Goal: Task Accomplishment & Management: Use online tool/utility

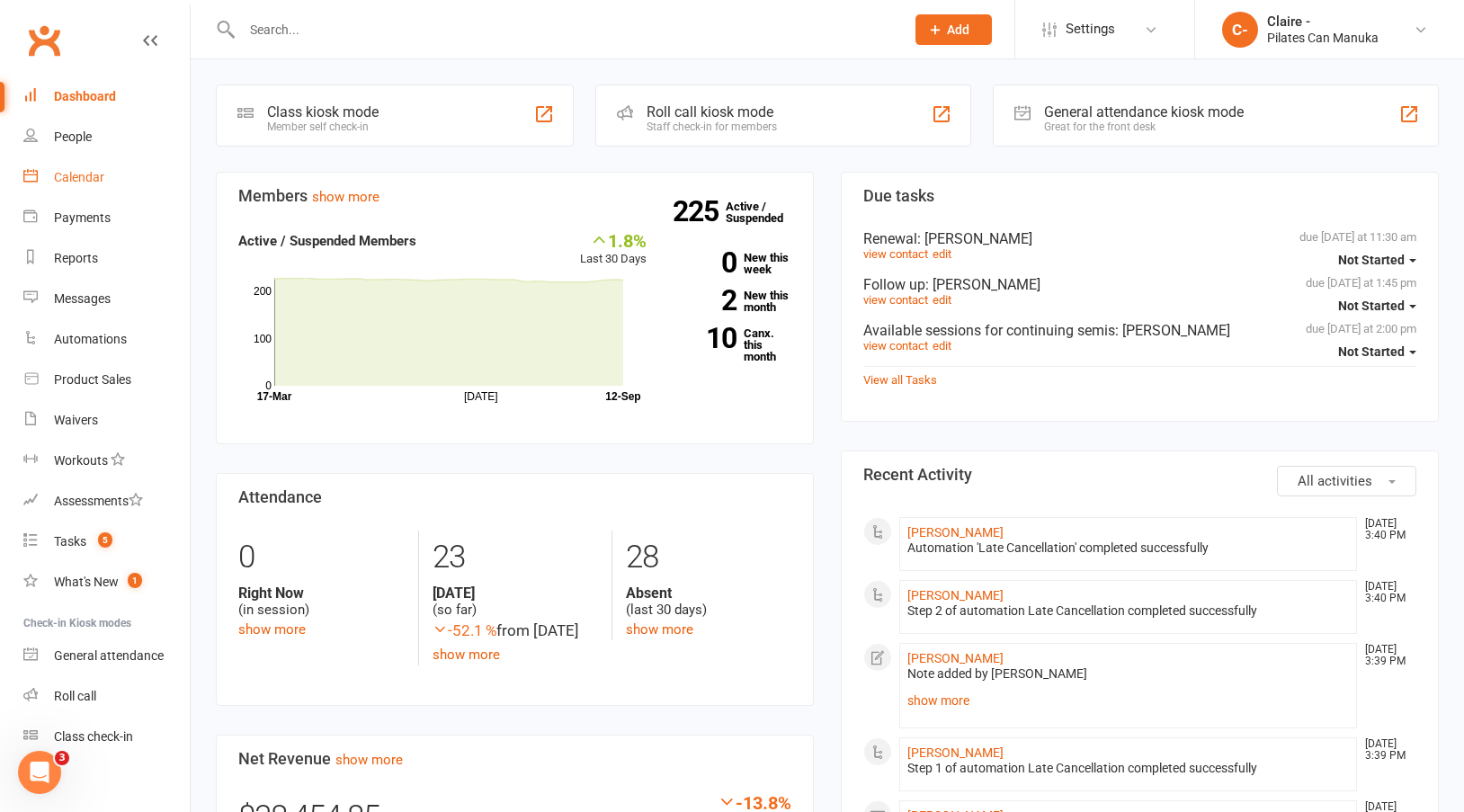
click at [63, 173] on div "Calendar" at bounding box center [79, 176] width 51 height 14
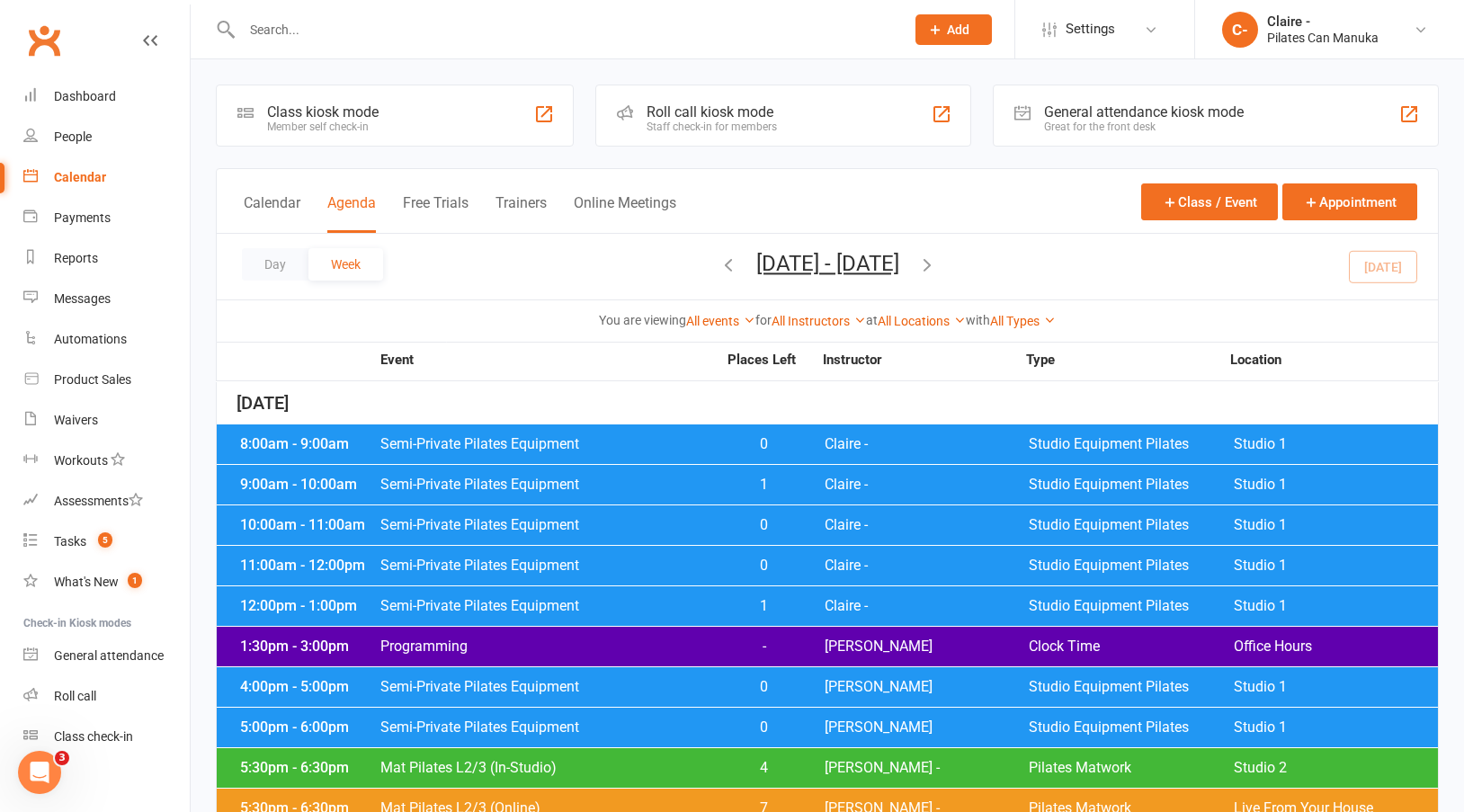
click at [323, 29] on input "text" at bounding box center [564, 30] width 656 height 25
type input "korsch"
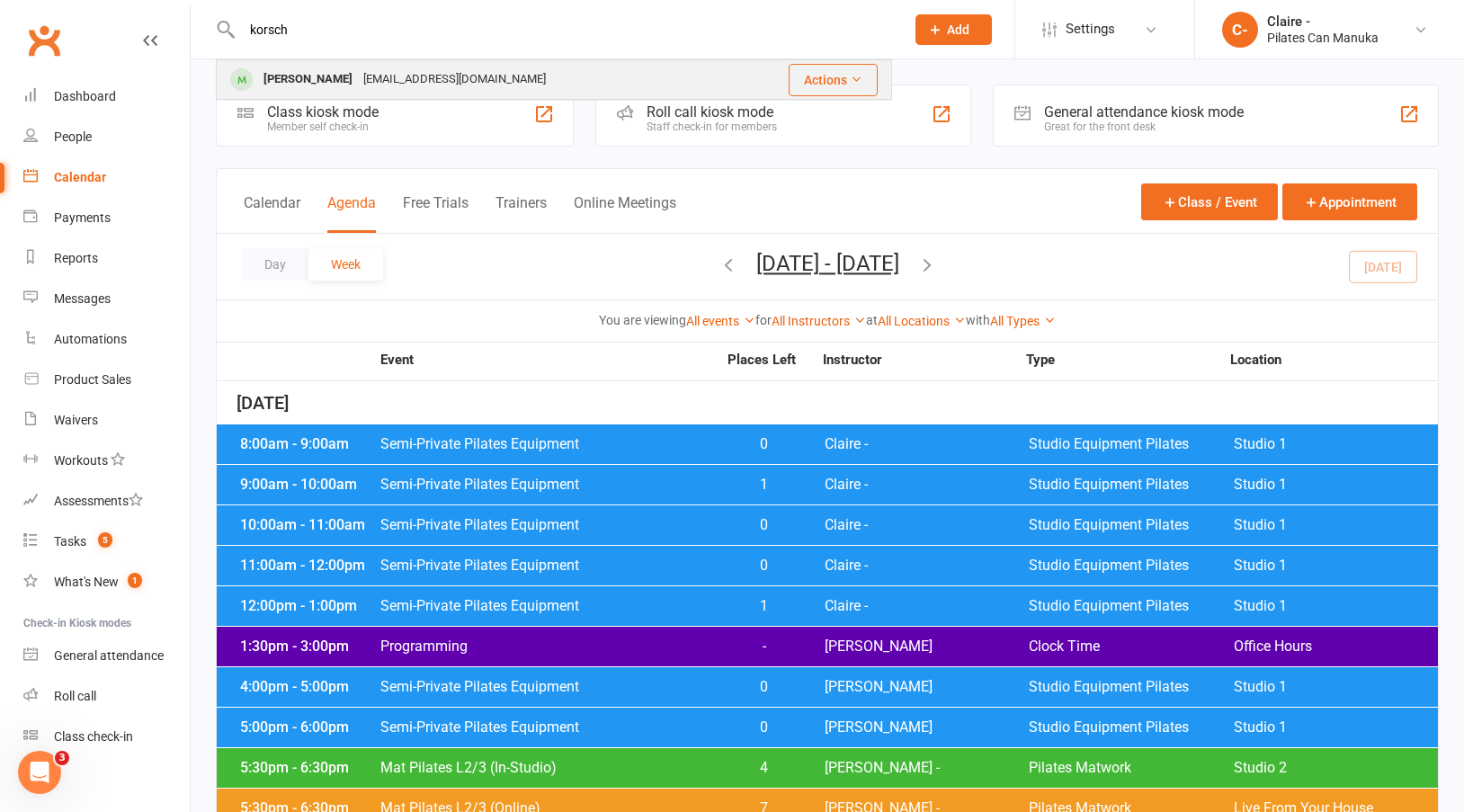
click at [302, 85] on div "[PERSON_NAME]" at bounding box center [308, 79] width 100 height 26
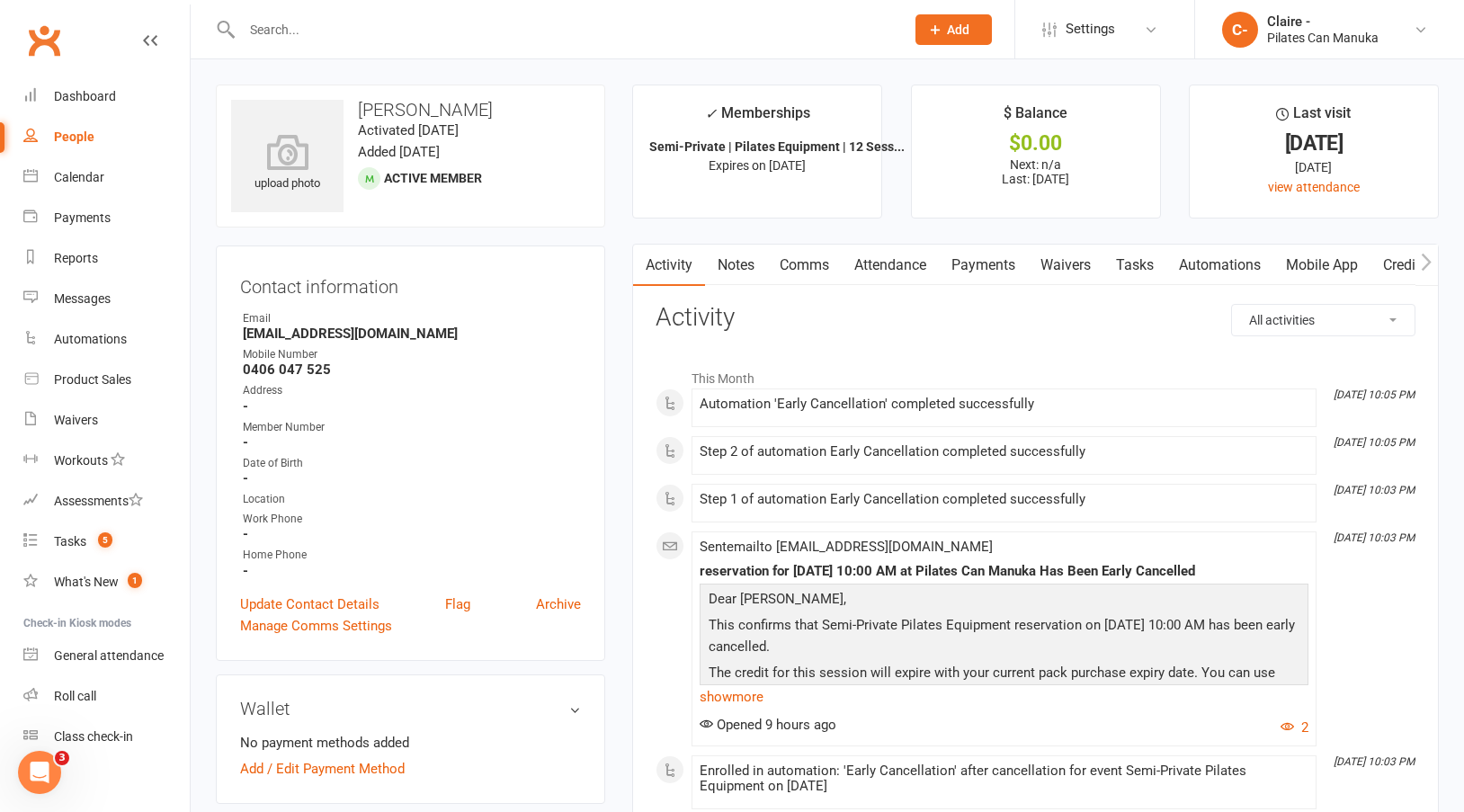
click at [969, 267] on link "Payments" at bounding box center [983, 265] width 89 height 41
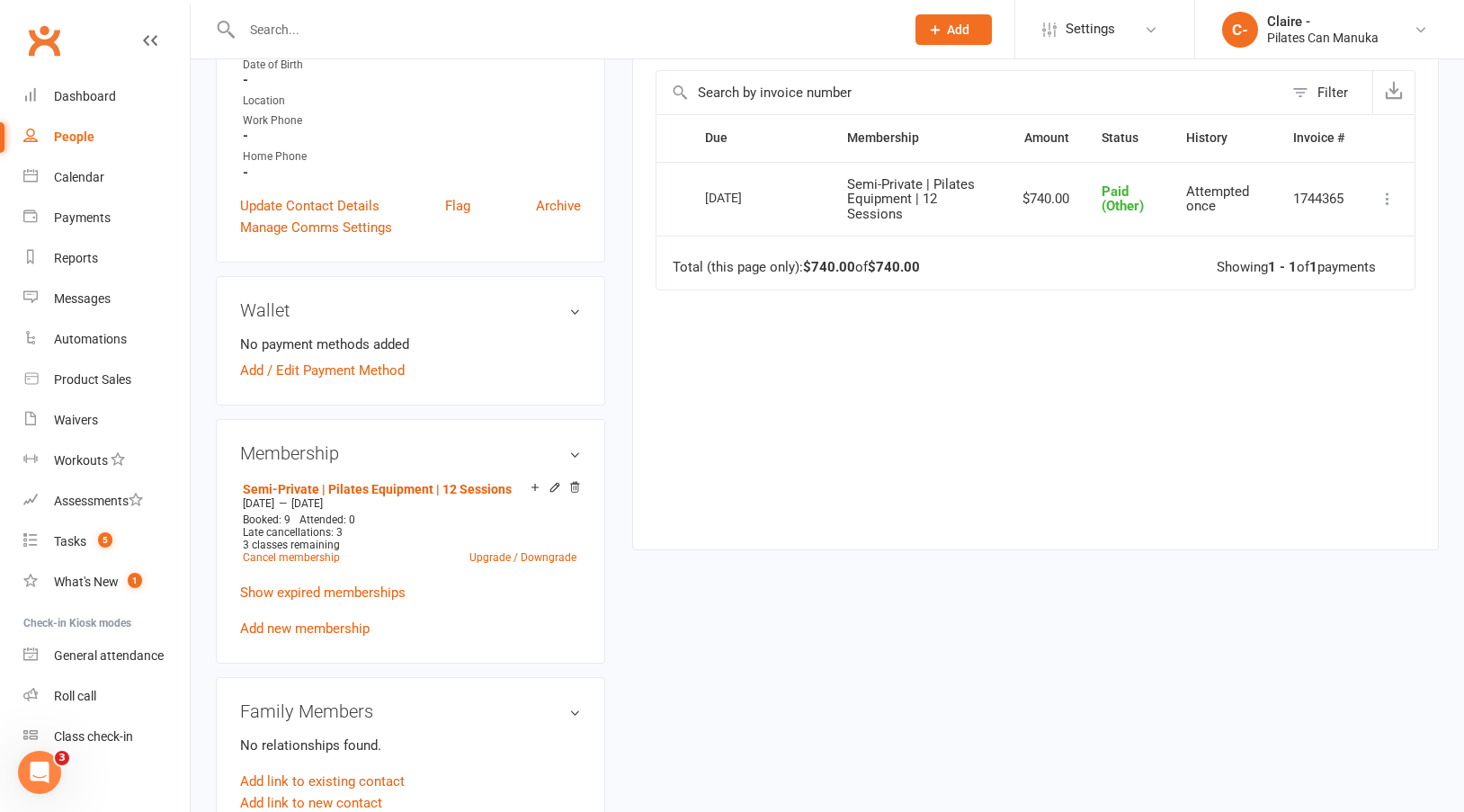
scroll to position [450, 0]
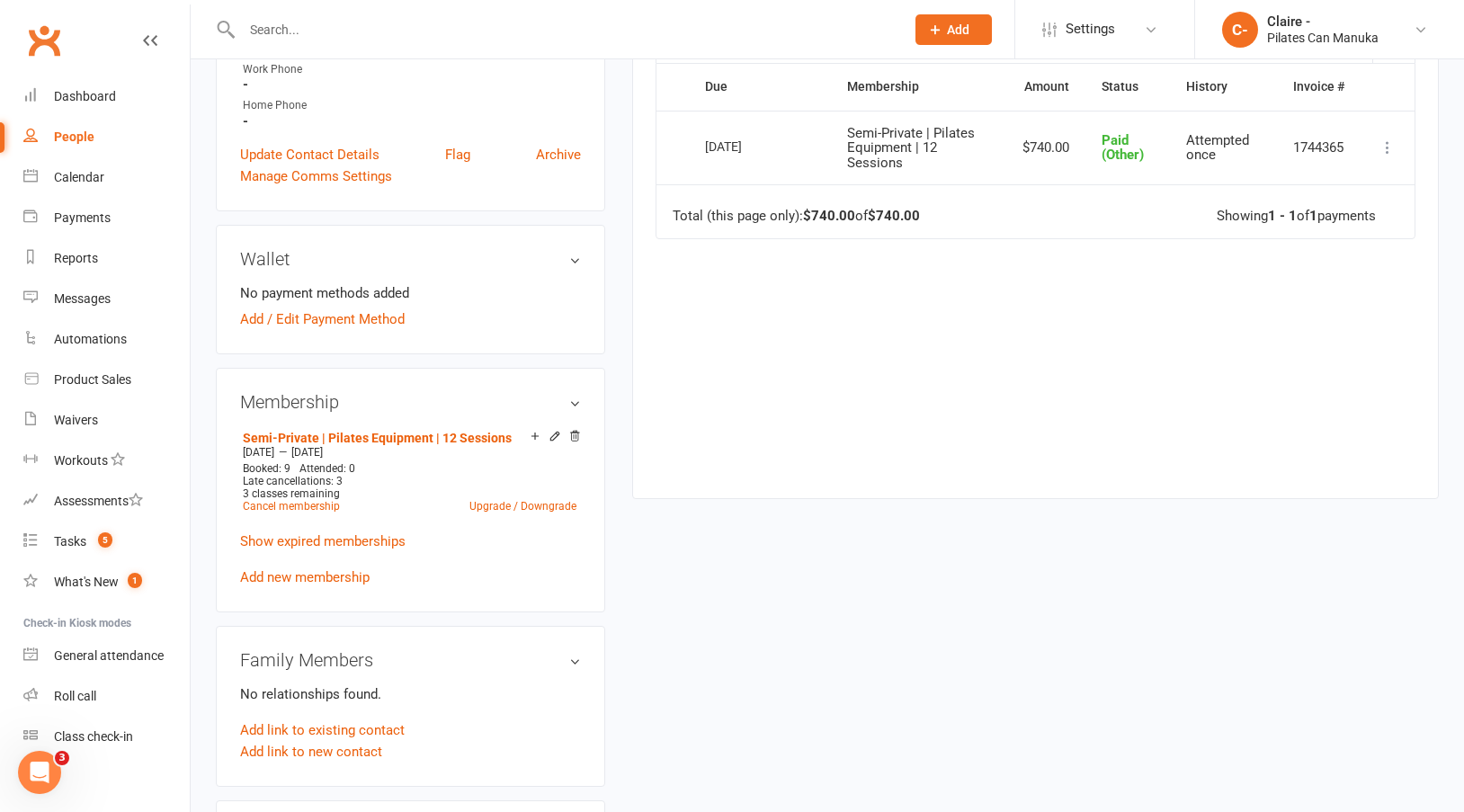
click at [305, 19] on input "text" at bounding box center [564, 30] width 656 height 25
type input "tankiang"
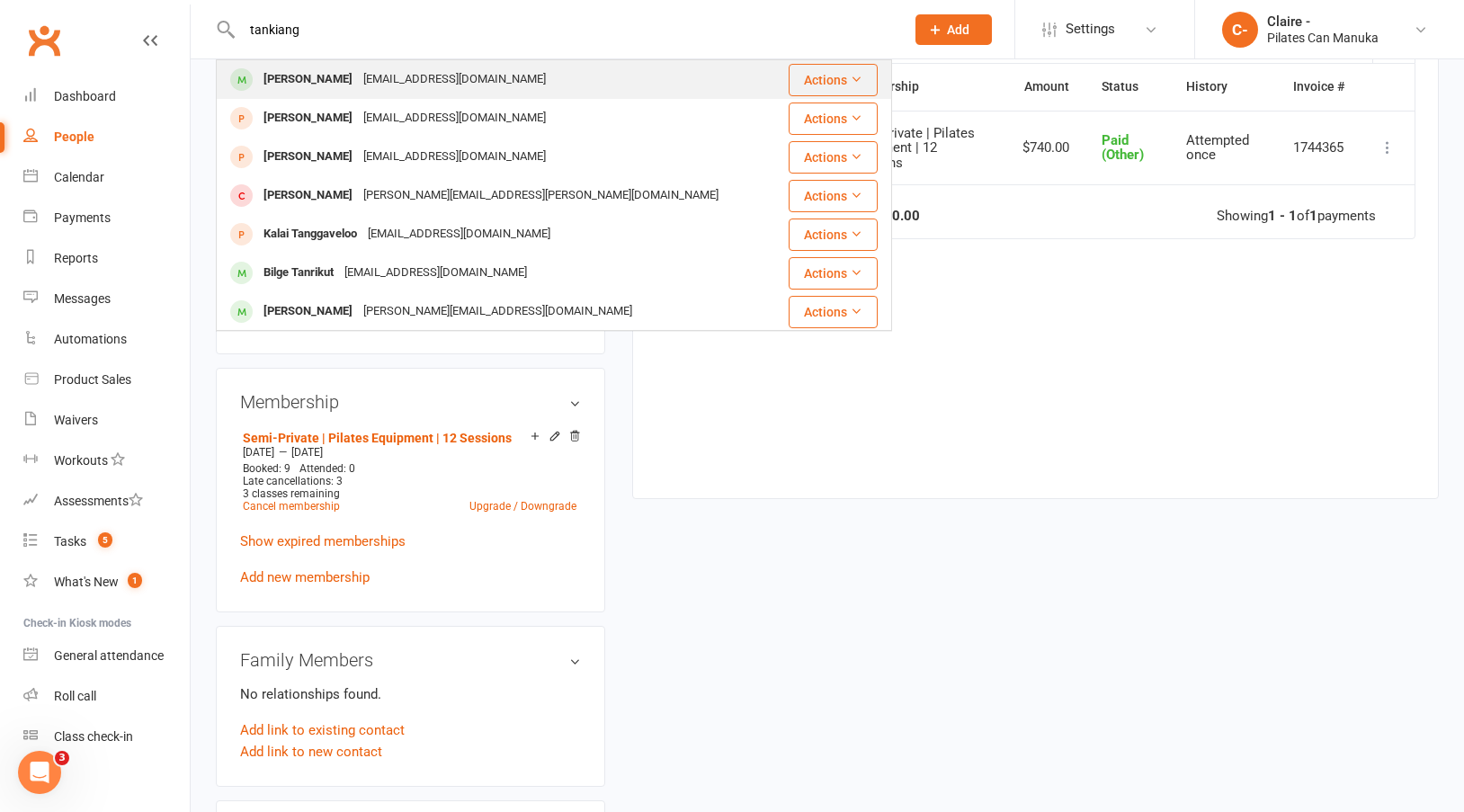
click at [308, 68] on div "[PERSON_NAME]" at bounding box center [308, 79] width 100 height 26
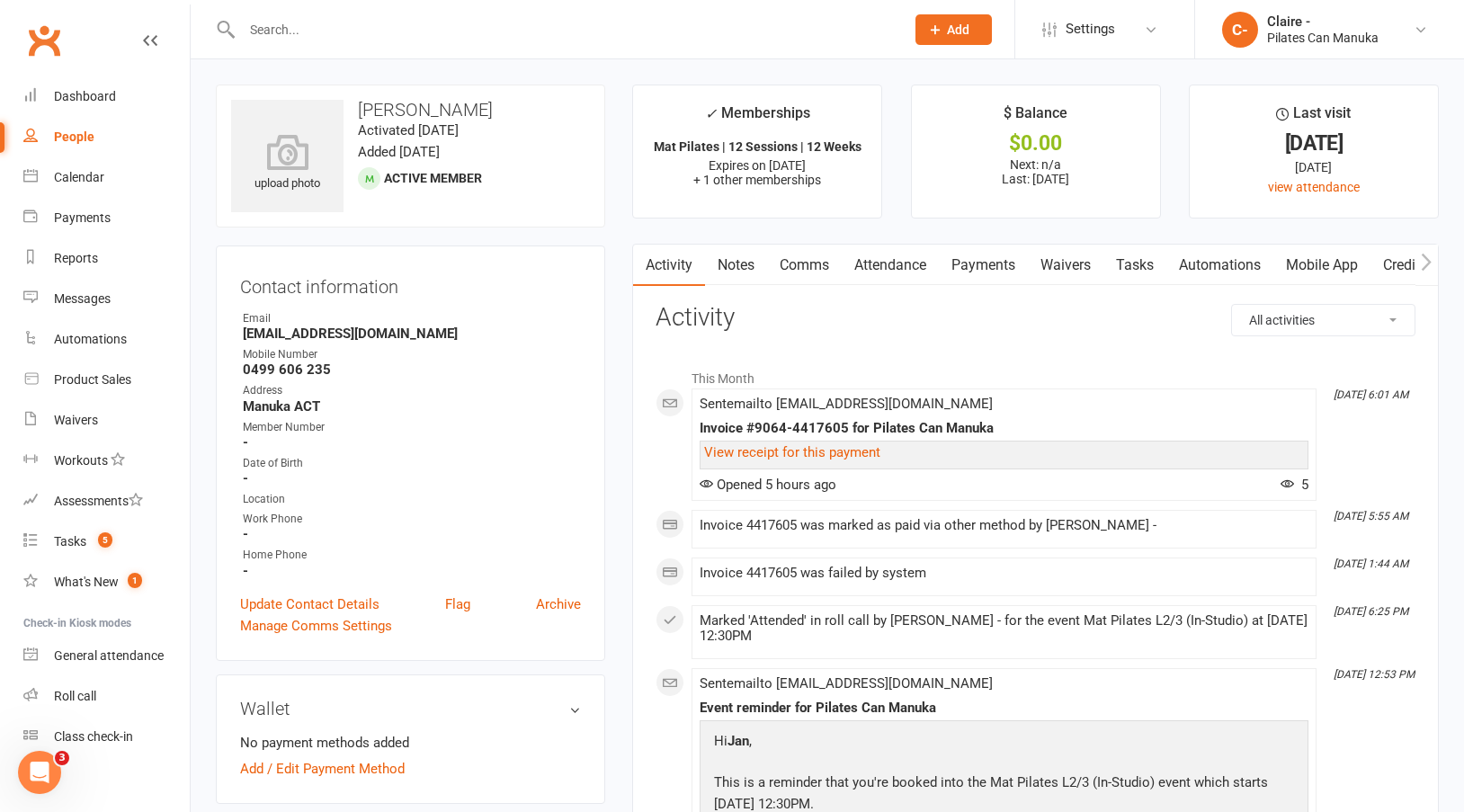
click at [972, 262] on link "Payments" at bounding box center [983, 265] width 89 height 41
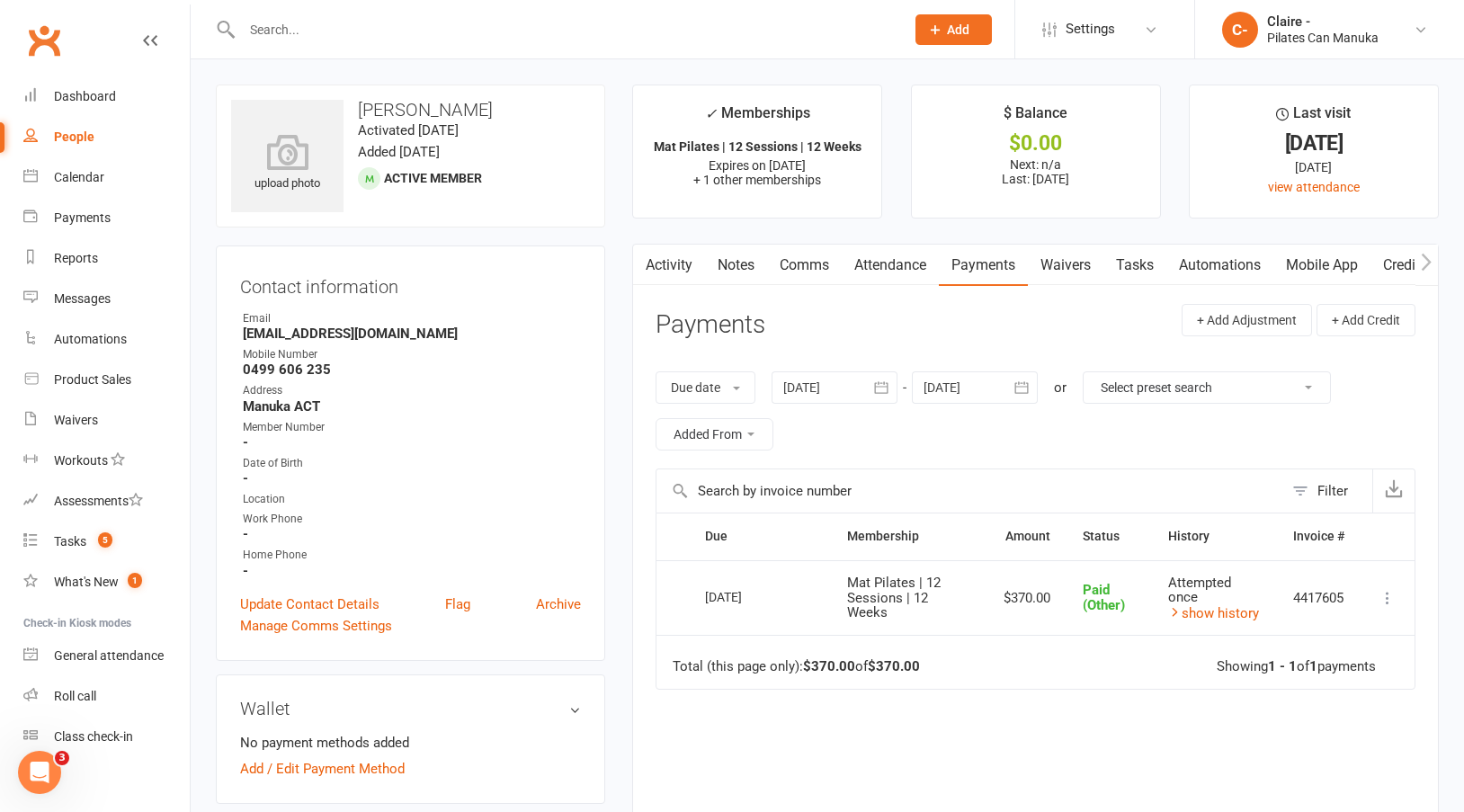
click at [332, 51] on div at bounding box center [553, 29] width 676 height 58
click at [334, 40] on input "text" at bounding box center [564, 30] width 656 height 25
type input "[PERSON_NAME]"
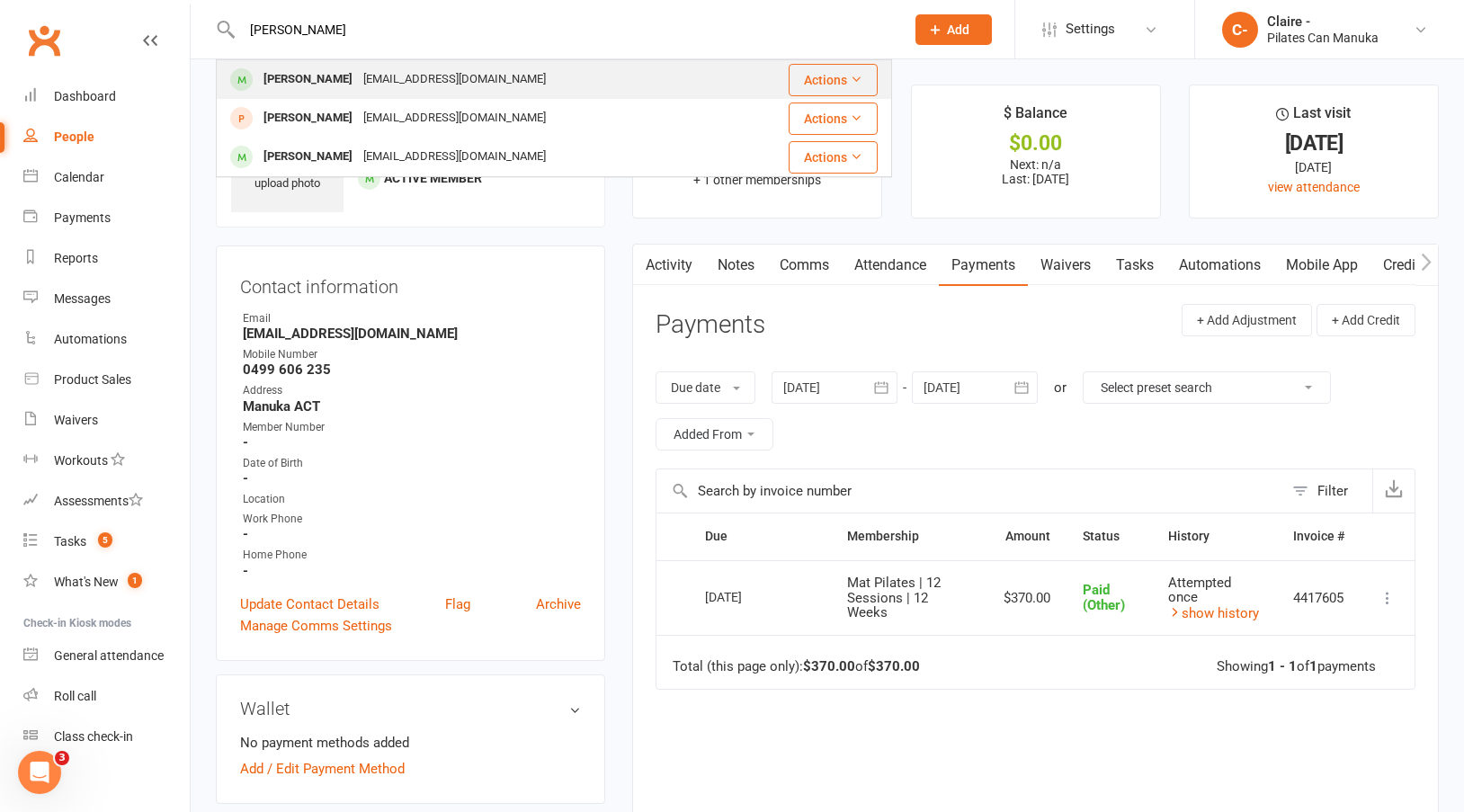
click at [326, 75] on div "[PERSON_NAME]" at bounding box center [308, 79] width 100 height 26
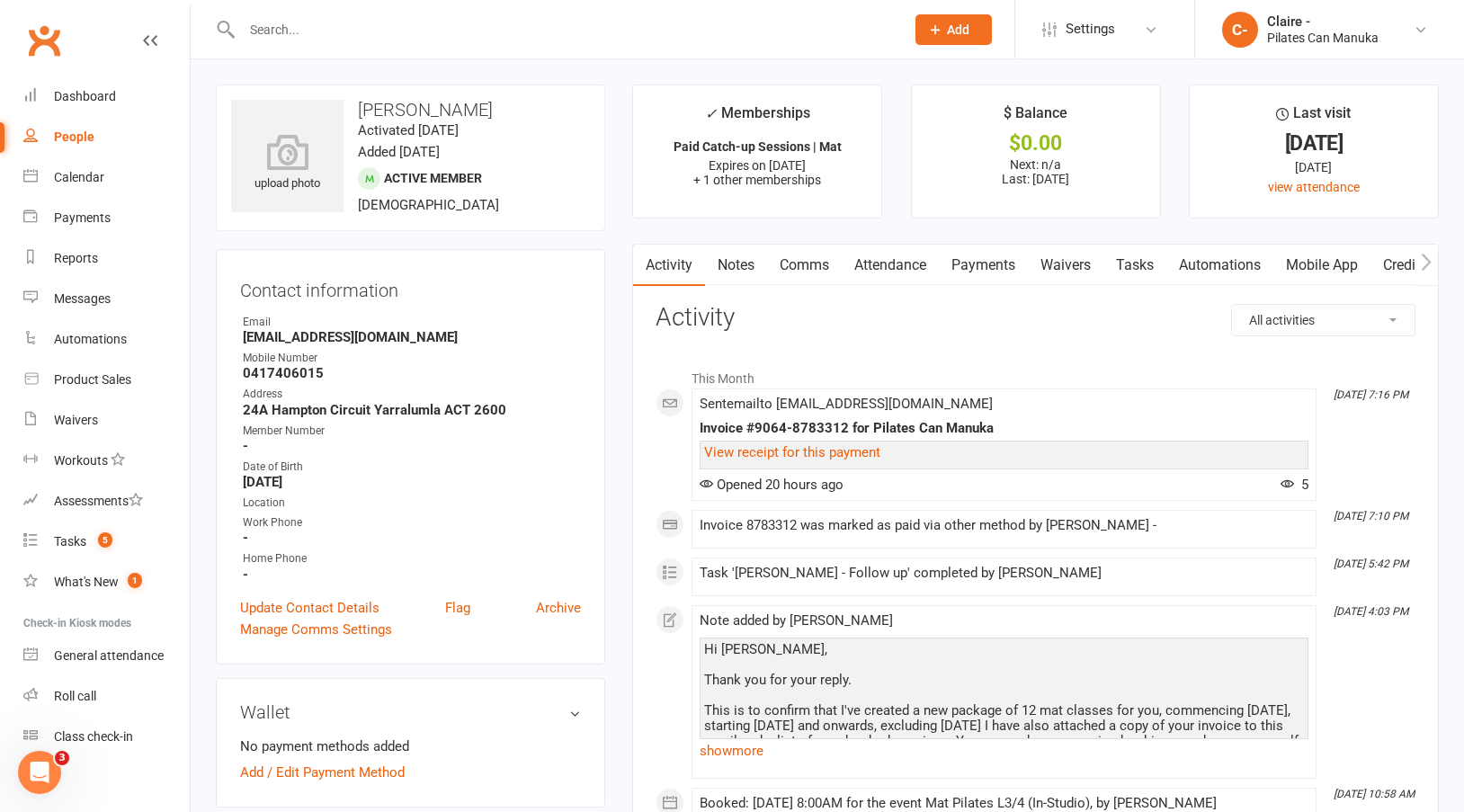
click at [969, 262] on link "Payments" at bounding box center [983, 265] width 89 height 41
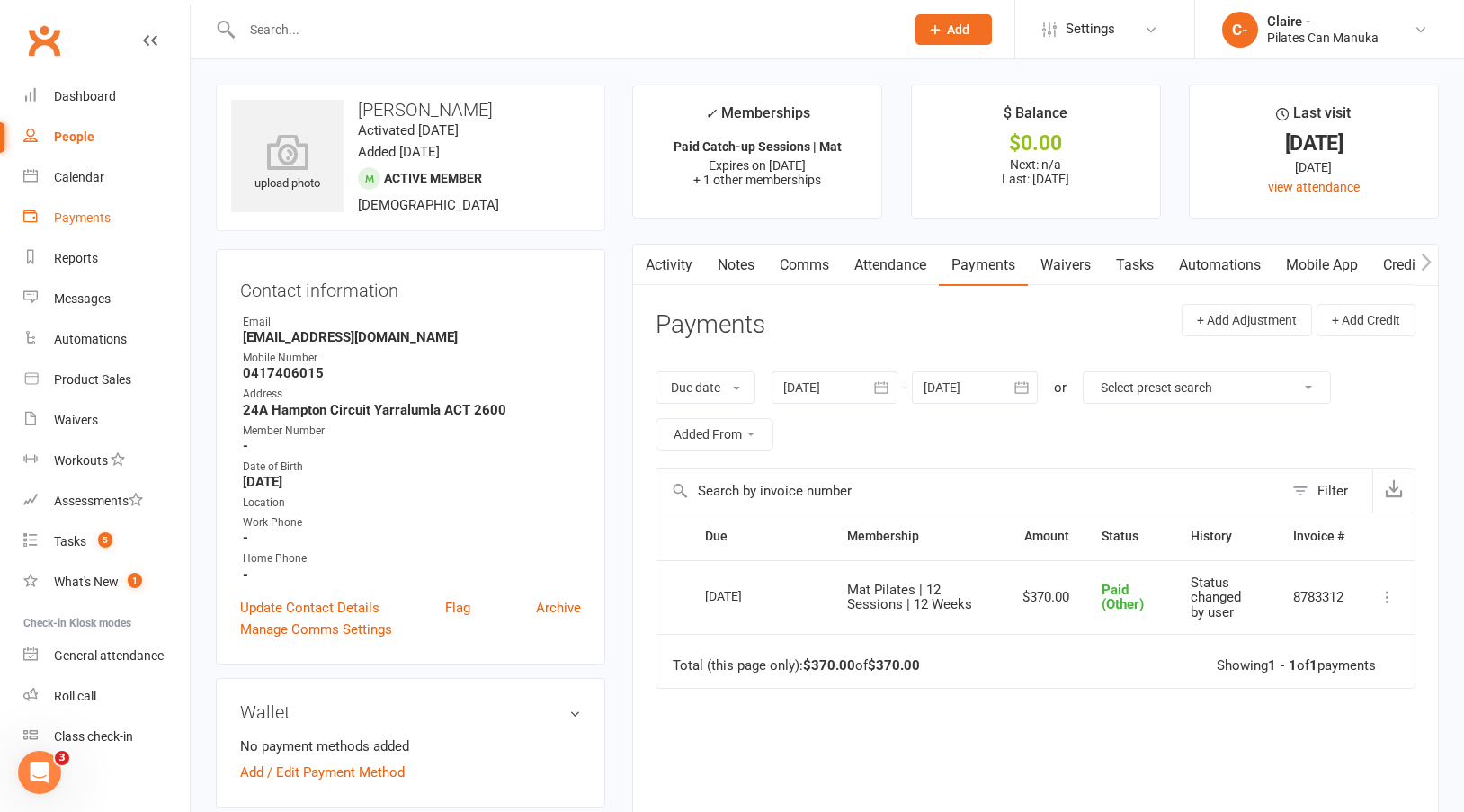
drag, startPoint x: 85, startPoint y: 213, endPoint x: 421, endPoint y: 131, distance: 345.9
click at [85, 213] on div "Payments" at bounding box center [82, 217] width 56 height 14
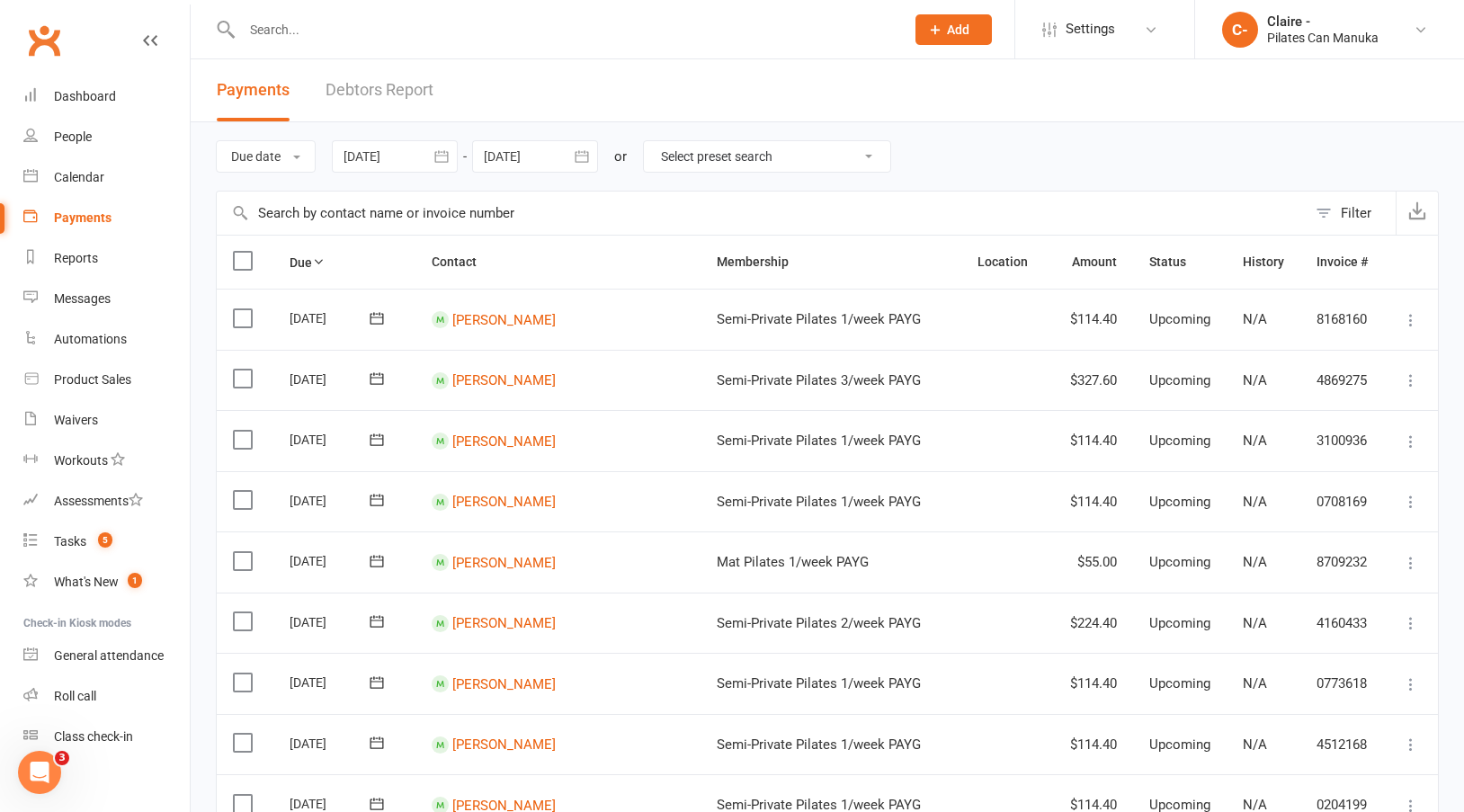
click at [1356, 213] on div "Filter" at bounding box center [1356, 213] width 30 height 22
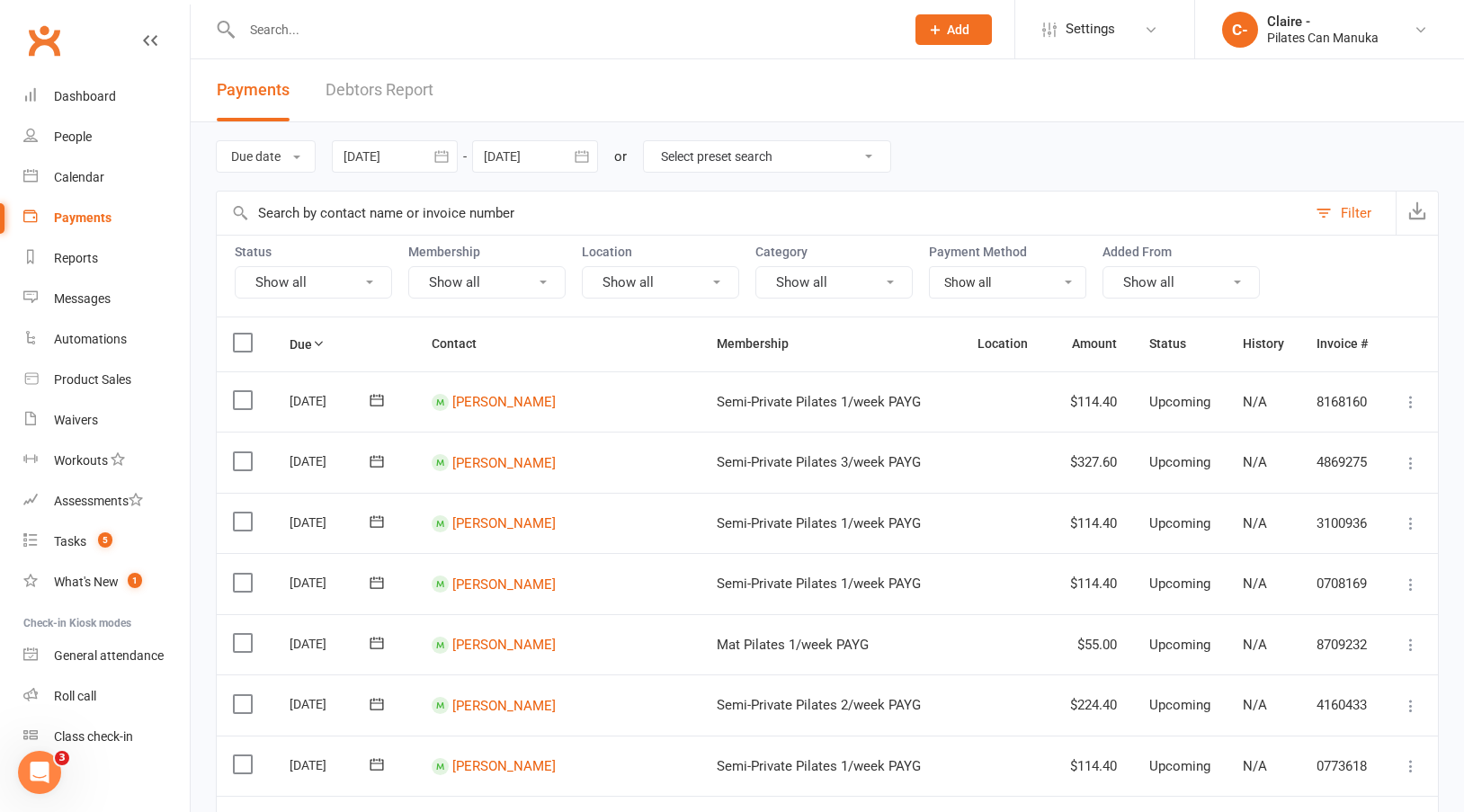
click at [850, 278] on button "Show all" at bounding box center [833, 282] width 157 height 32
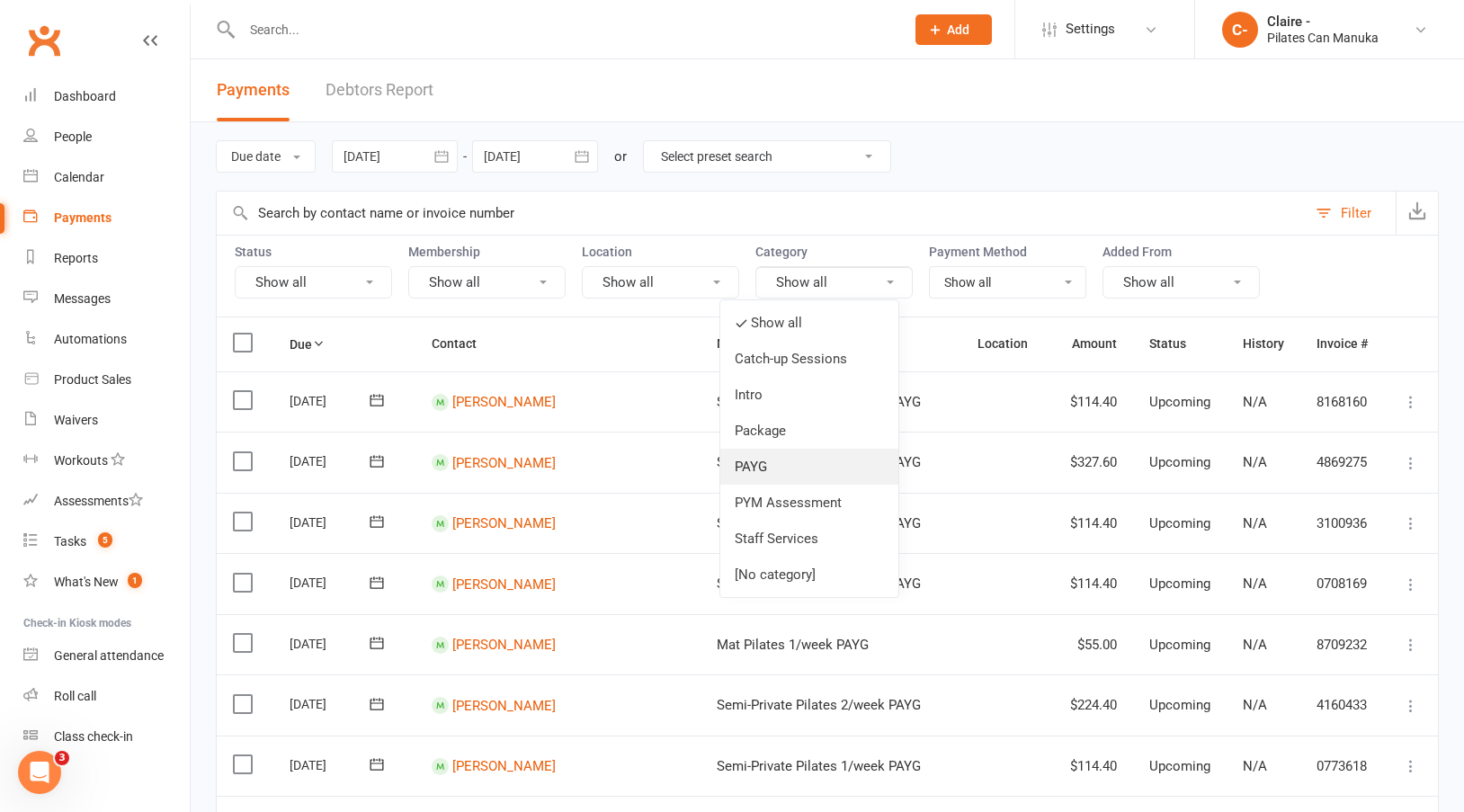
click at [756, 465] on link "PAYG" at bounding box center [809, 467] width 178 height 36
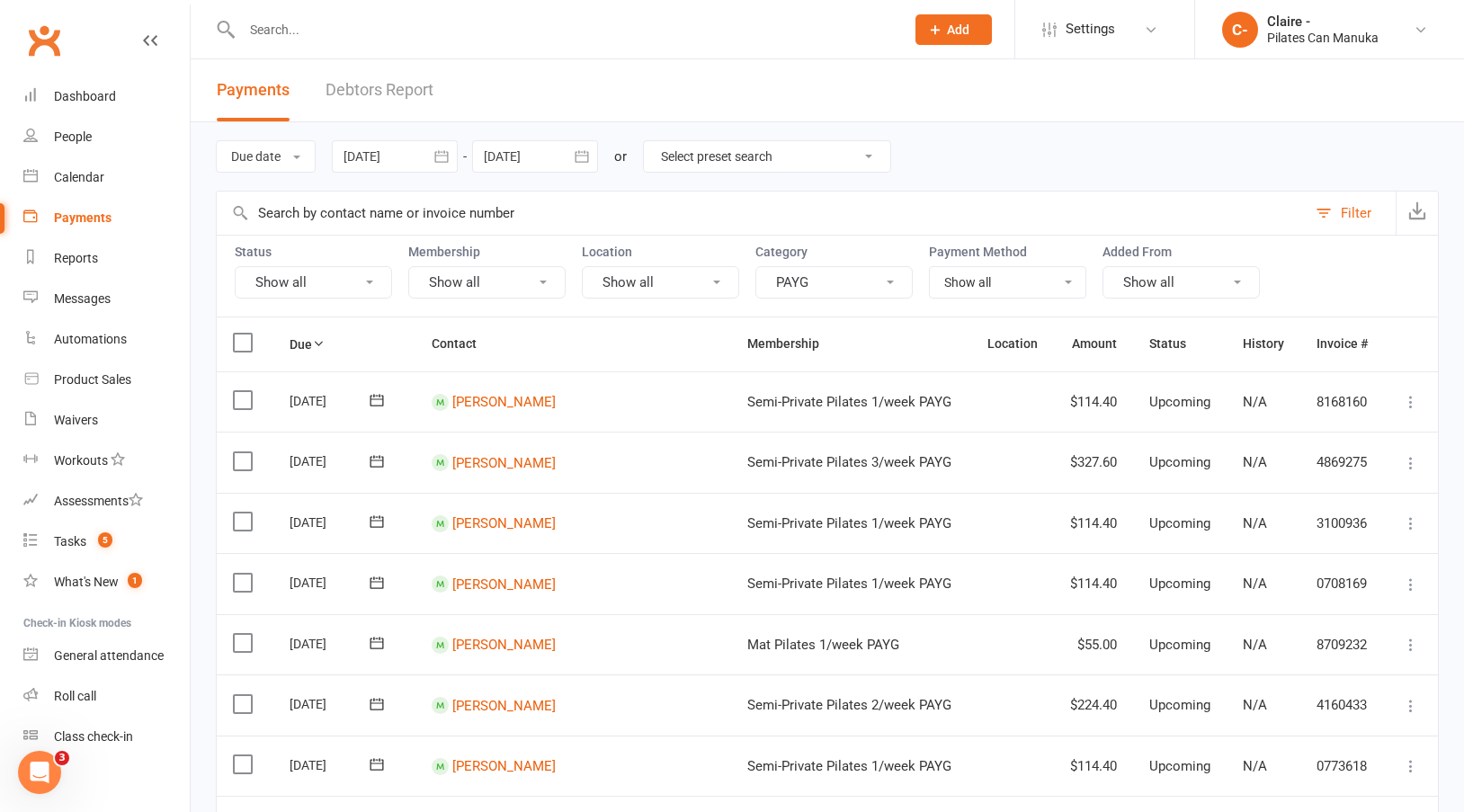
click at [437, 161] on icon "button" at bounding box center [441, 156] width 13 height 11
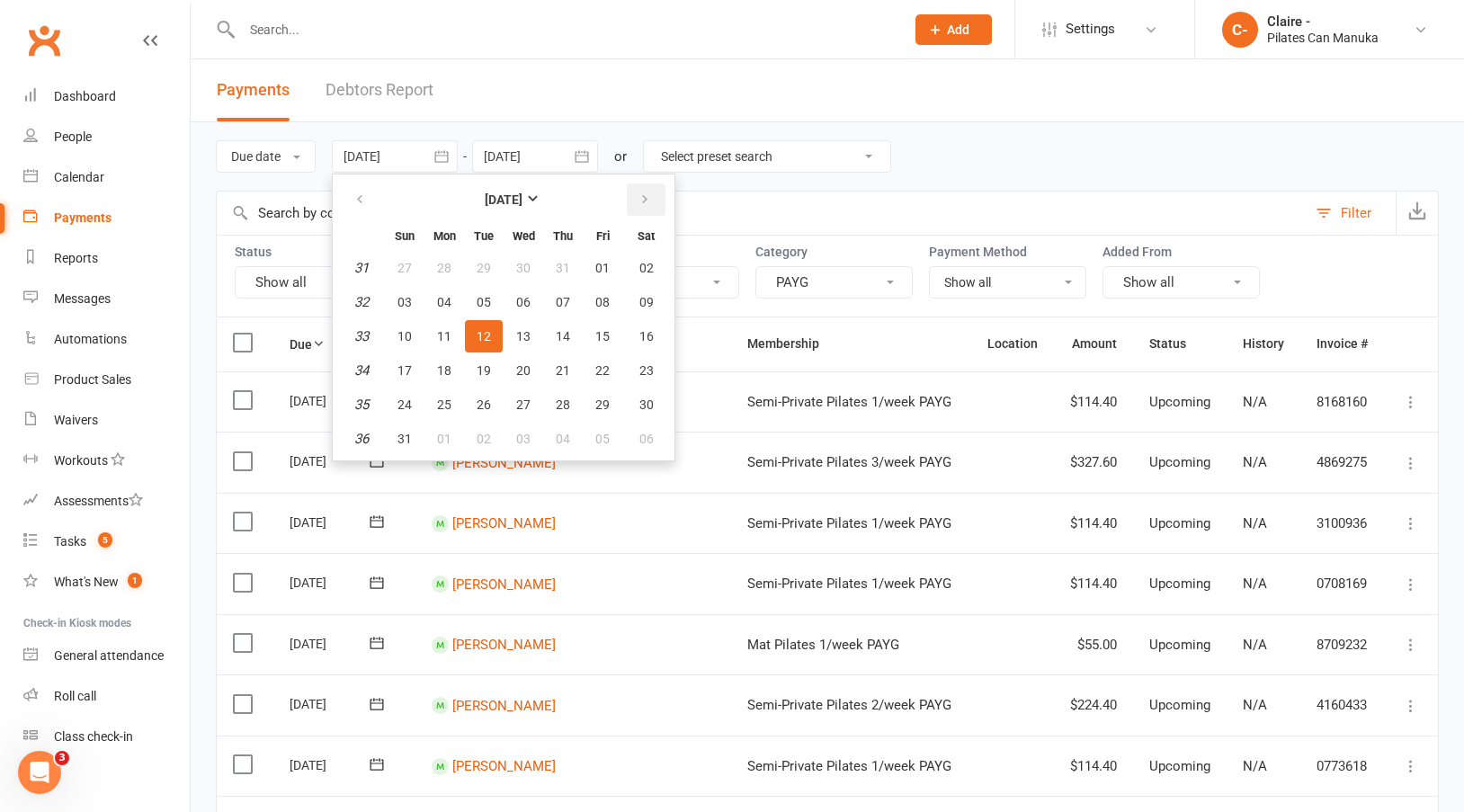
click at [647, 201] on icon "button" at bounding box center [644, 199] width 12 height 14
click at [566, 299] on span "11" at bounding box center [562, 301] width 14 height 14
type input "[DATE]"
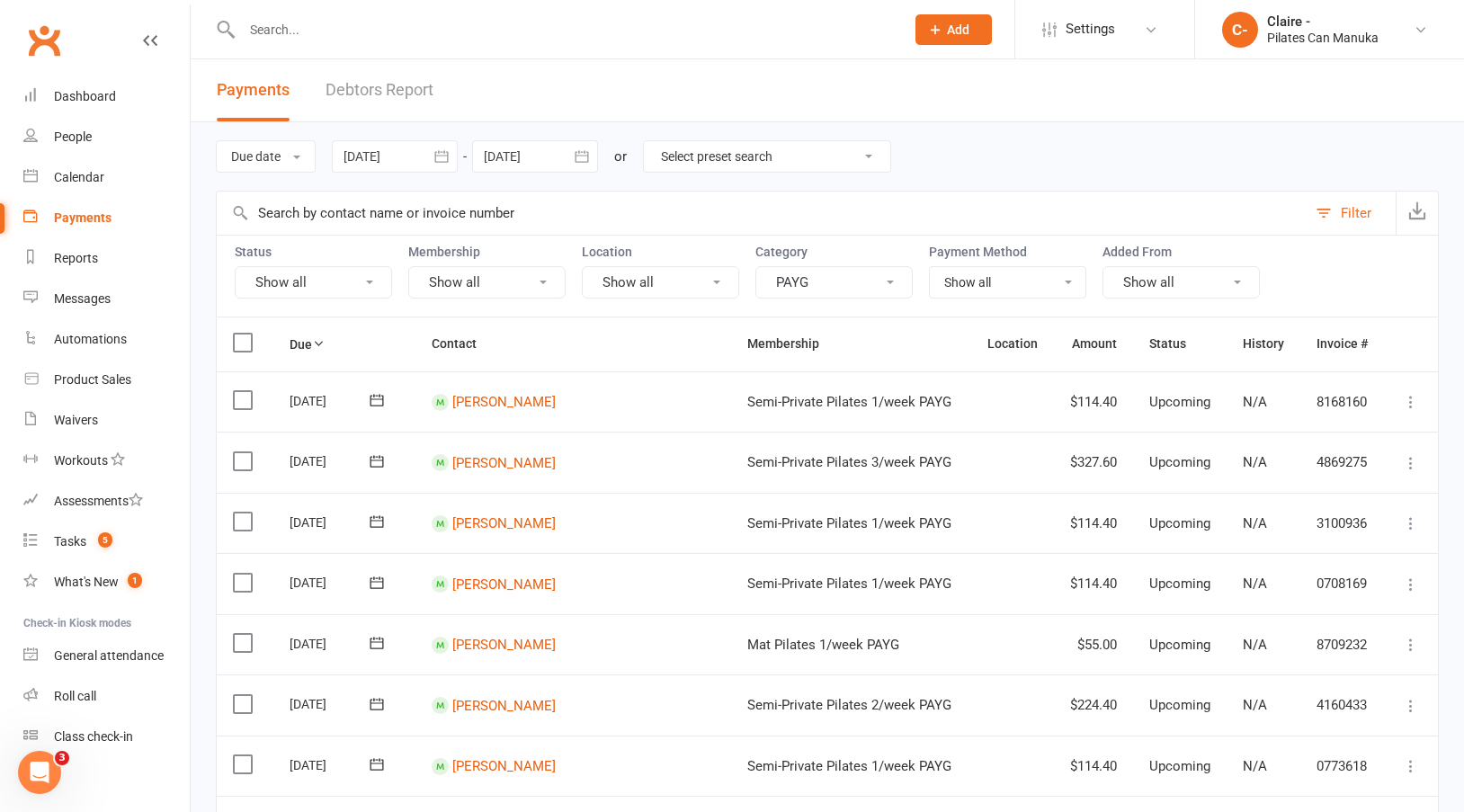
click at [581, 165] on icon "button" at bounding box center [581, 156] width 18 height 18
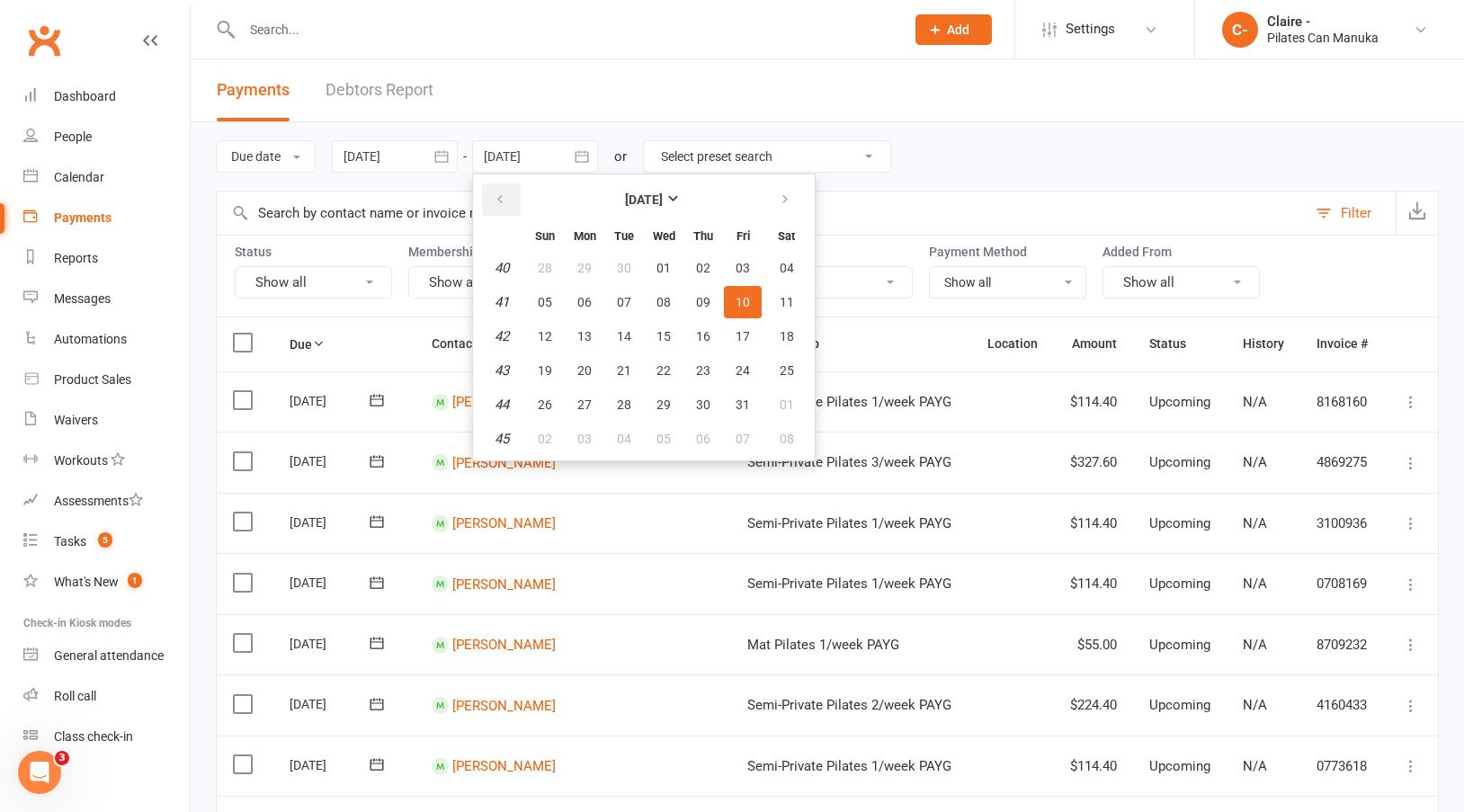
click at [515, 193] on button "button" at bounding box center [501, 199] width 39 height 32
click at [743, 302] on span "12" at bounding box center [742, 301] width 14 height 14
type input "[DATE]"
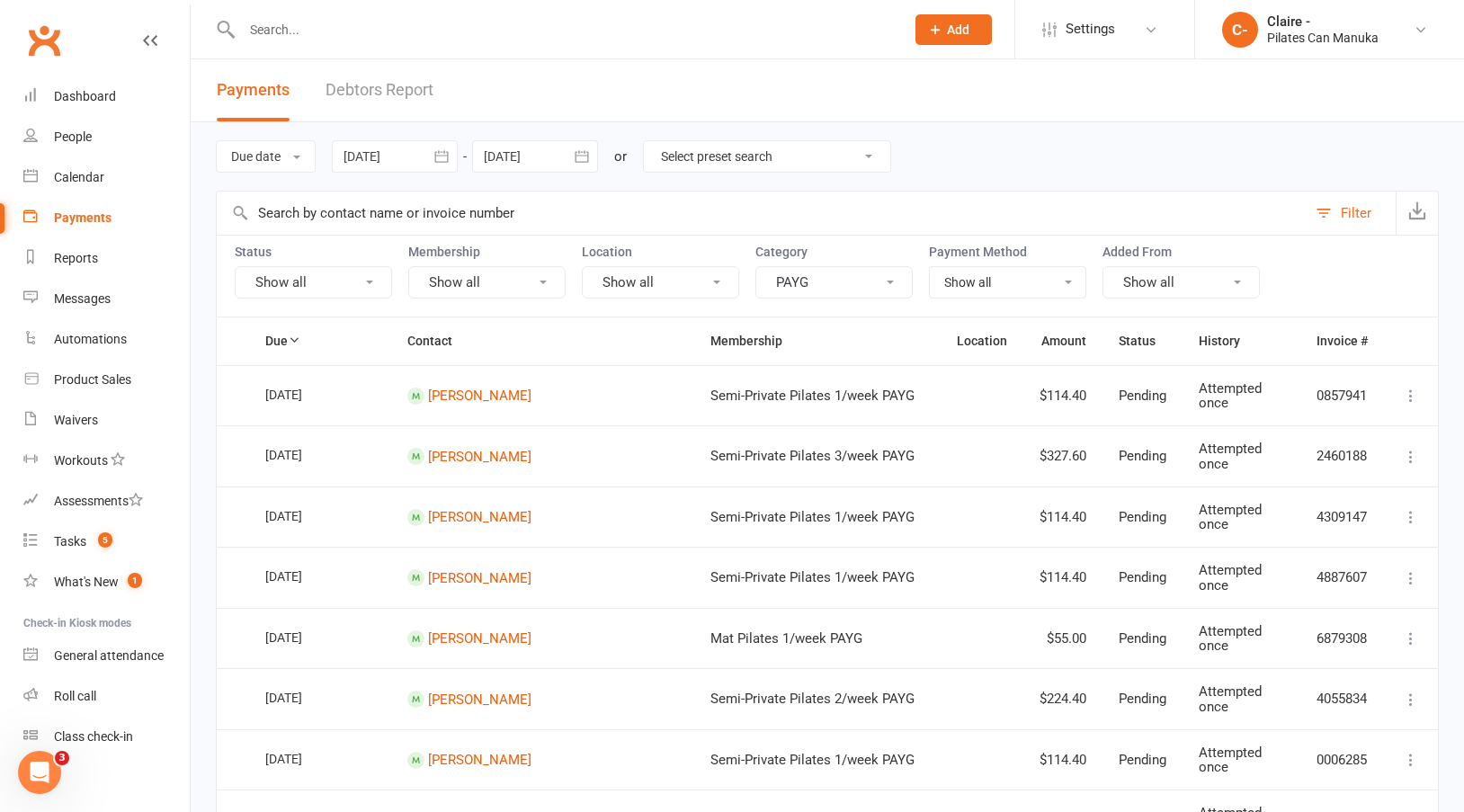
click at [449, 158] on icon "button" at bounding box center [441, 156] width 18 height 18
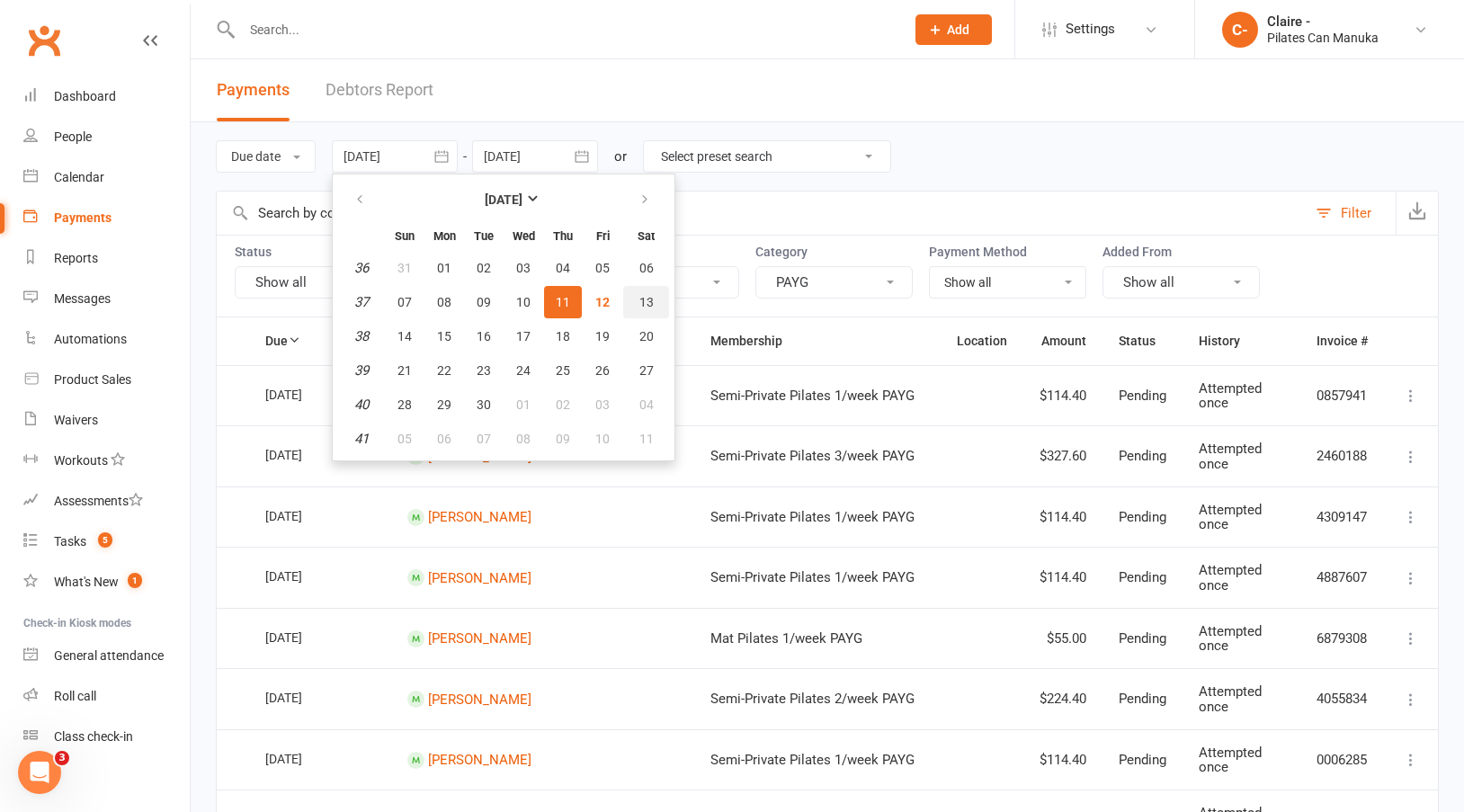
click at [640, 301] on button "13" at bounding box center [646, 302] width 46 height 32
type input "[DATE]"
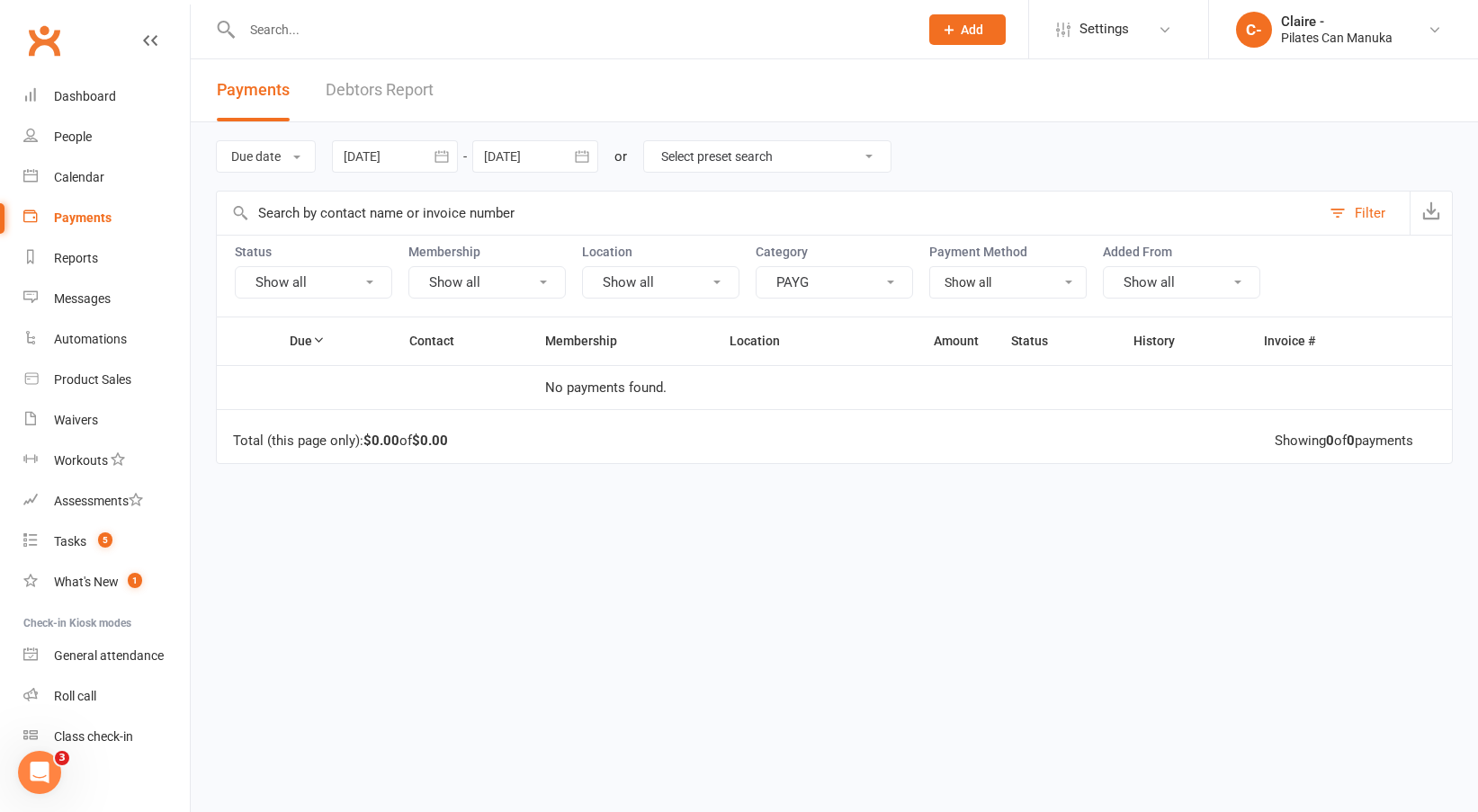
click at [586, 159] on icon "button" at bounding box center [582, 156] width 18 height 18
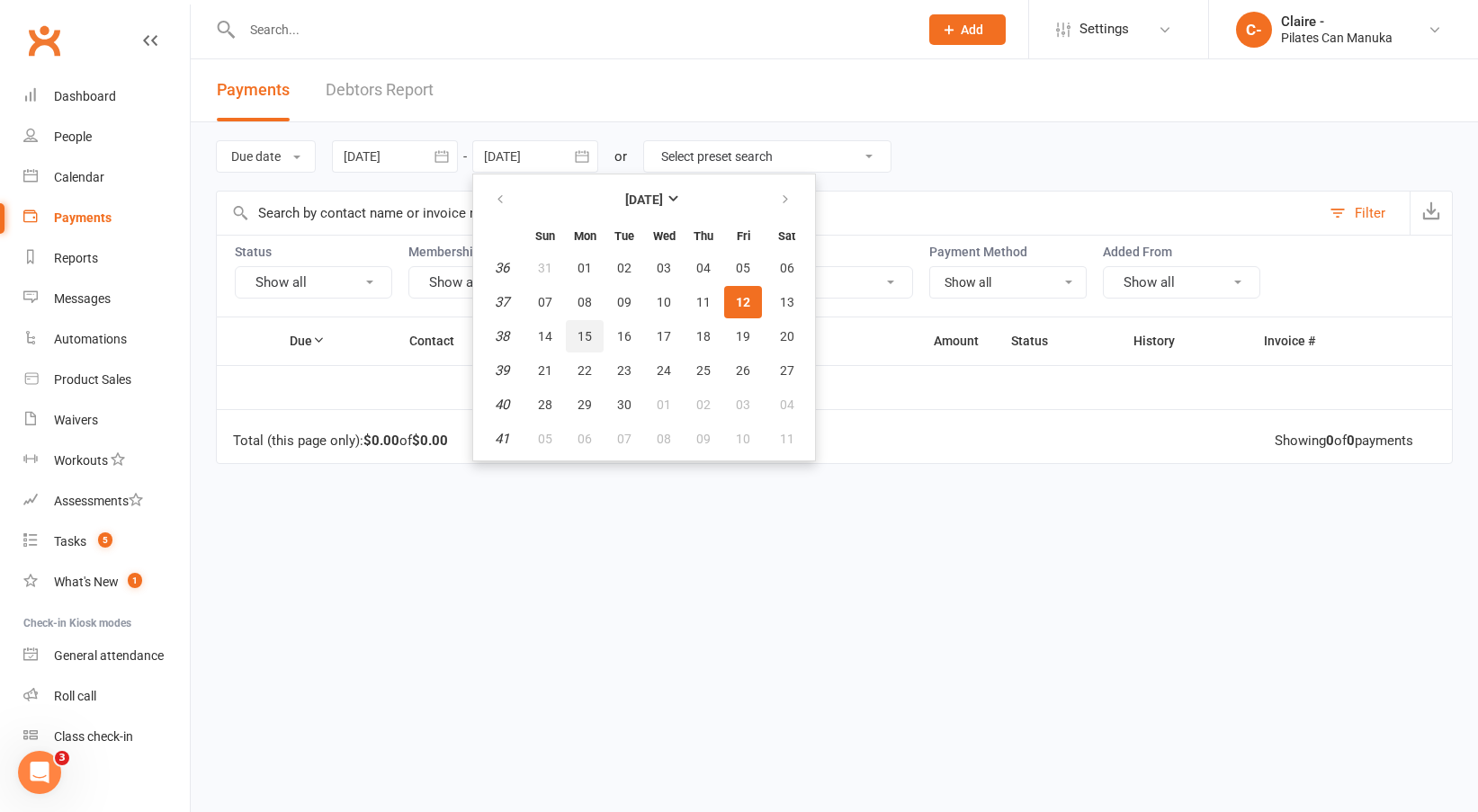
drag, startPoint x: 586, startPoint y: 339, endPoint x: 598, endPoint y: 386, distance: 48.5
click at [587, 338] on span "15" at bounding box center [585, 335] width 14 height 14
type input "[DATE]"
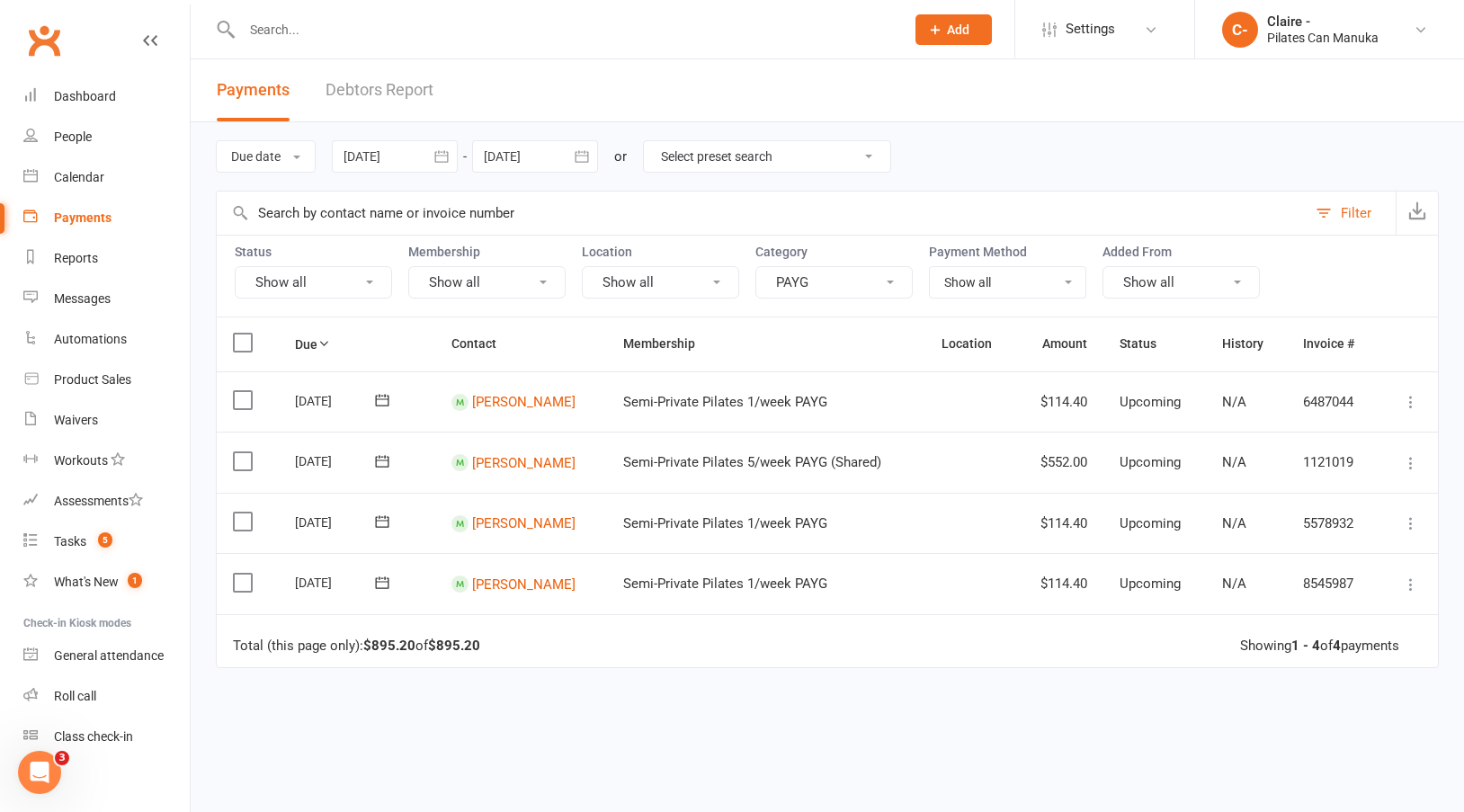
click at [449, 158] on icon "button" at bounding box center [441, 156] width 18 height 18
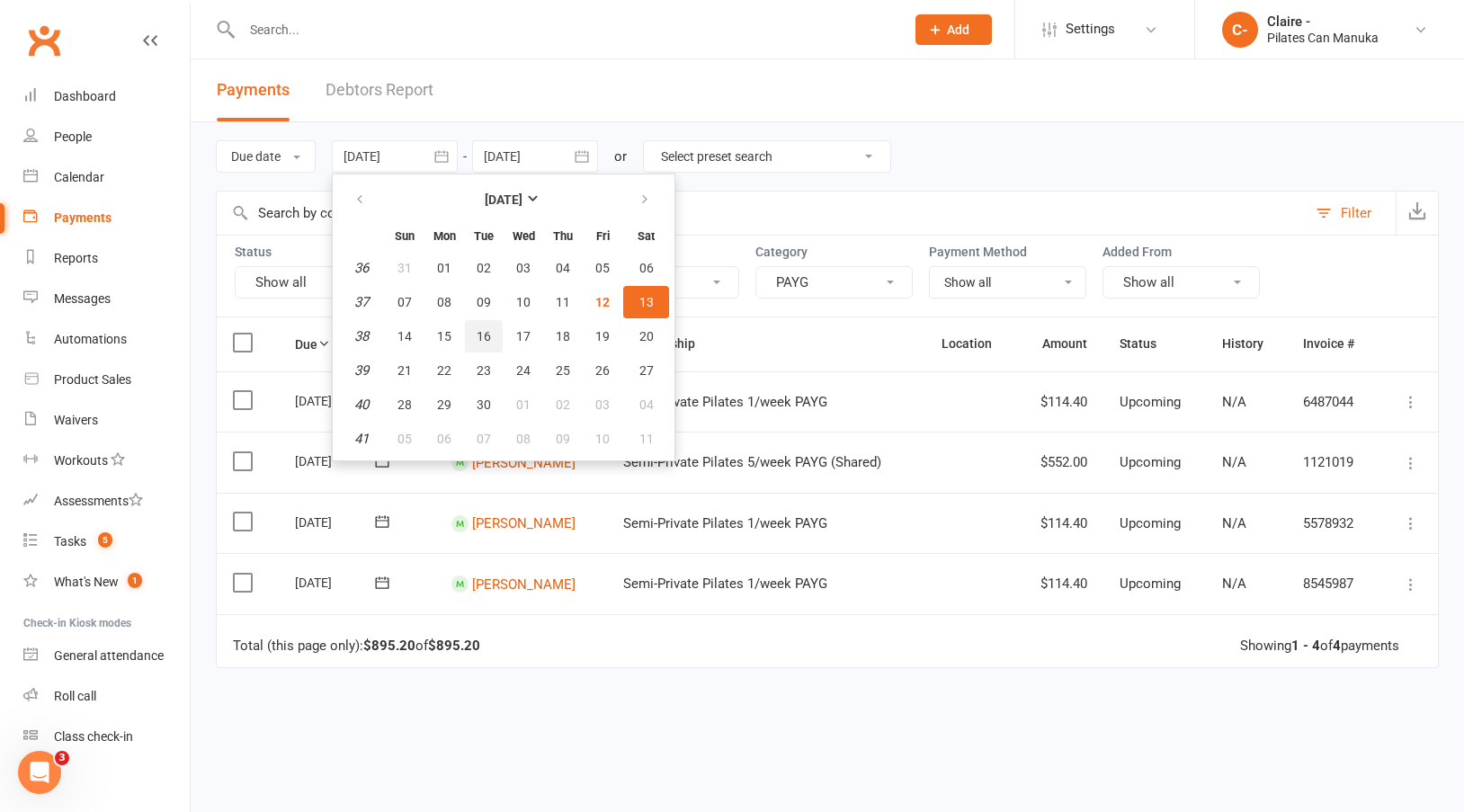
click at [491, 337] on span "16" at bounding box center [483, 335] width 14 height 14
type input "[DATE]"
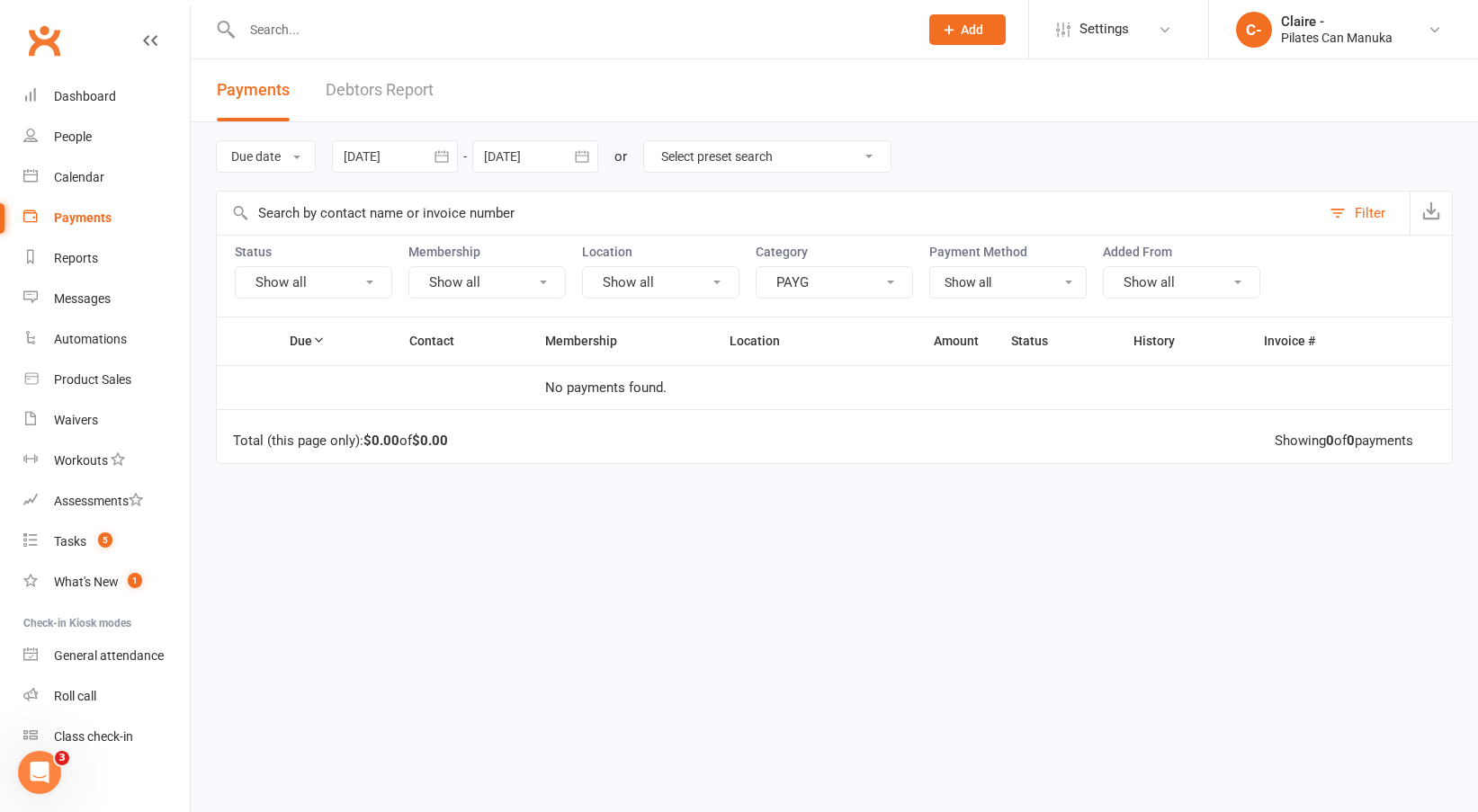
click at [580, 151] on icon "button" at bounding box center [582, 156] width 18 height 18
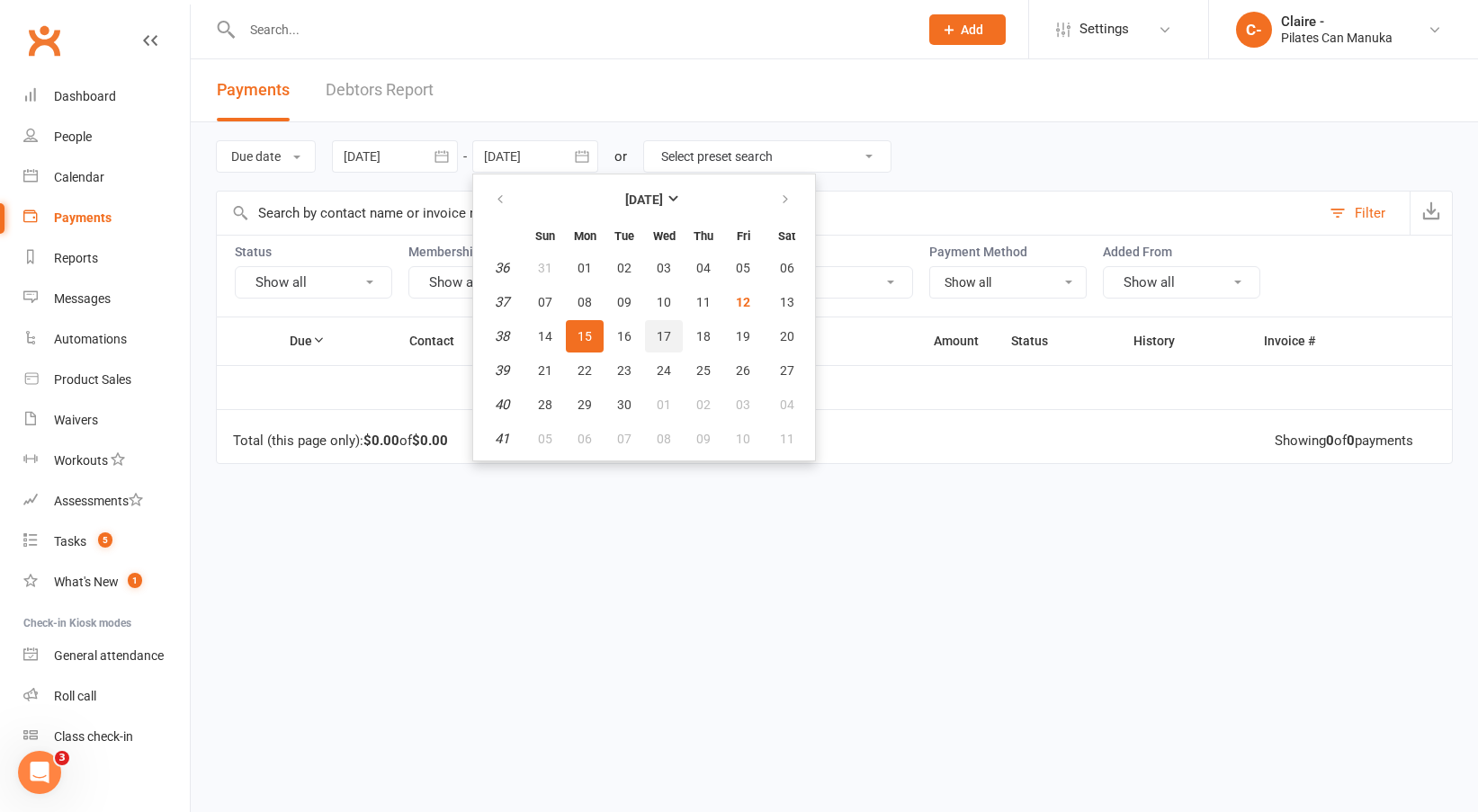
click at [660, 329] on span "17" at bounding box center [664, 335] width 14 height 14
type input "[DATE]"
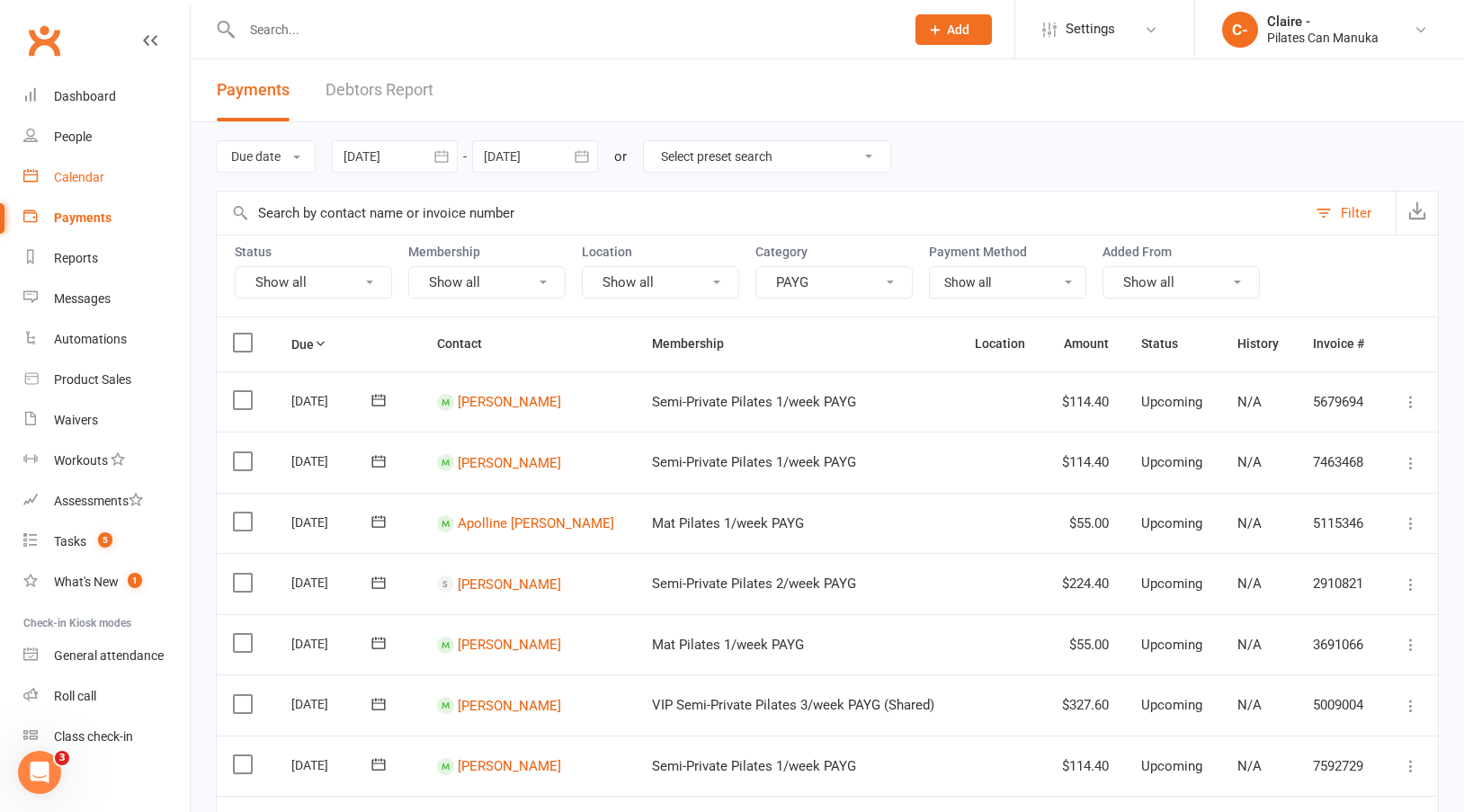
click at [73, 173] on div "Calendar" at bounding box center [79, 176] width 51 height 14
